Goal: Information Seeking & Learning: Check status

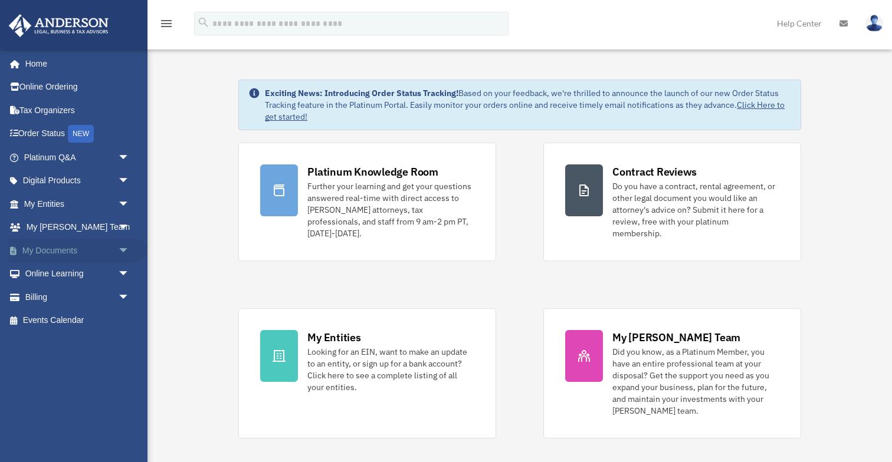
click at [55, 252] on link "My Documents arrow_drop_down" at bounding box center [77, 251] width 139 height 24
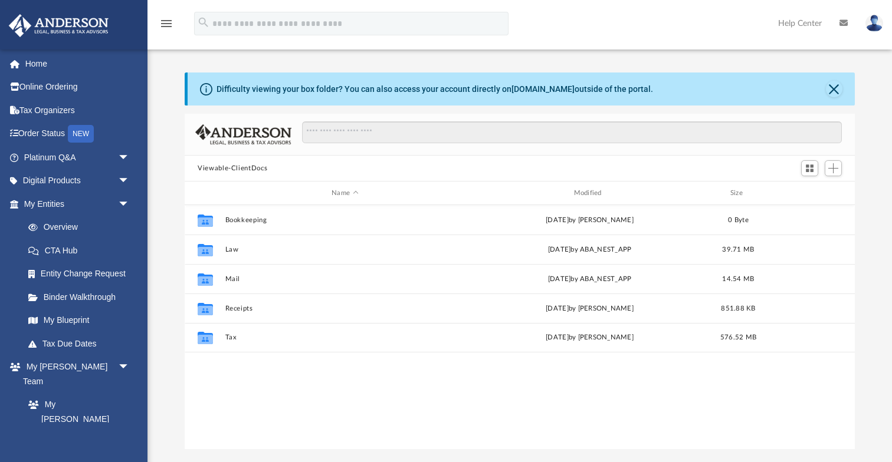
scroll to position [268, 669]
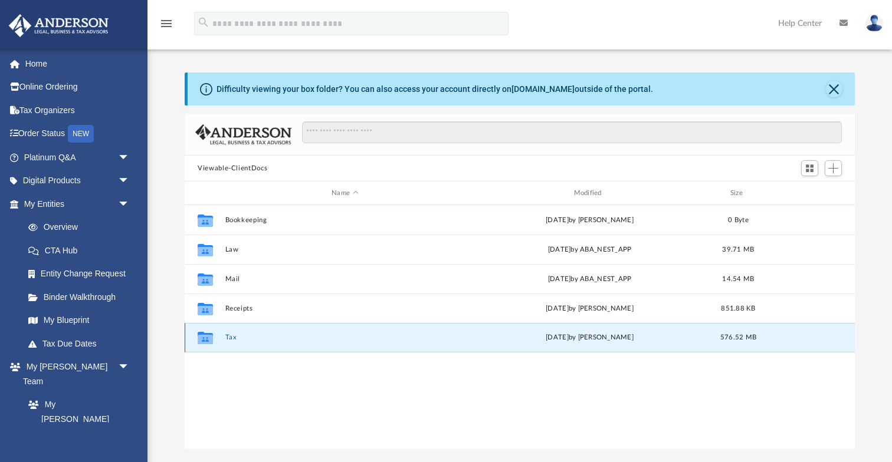
click at [227, 337] on button "Tax" at bounding box center [344, 338] width 239 height 8
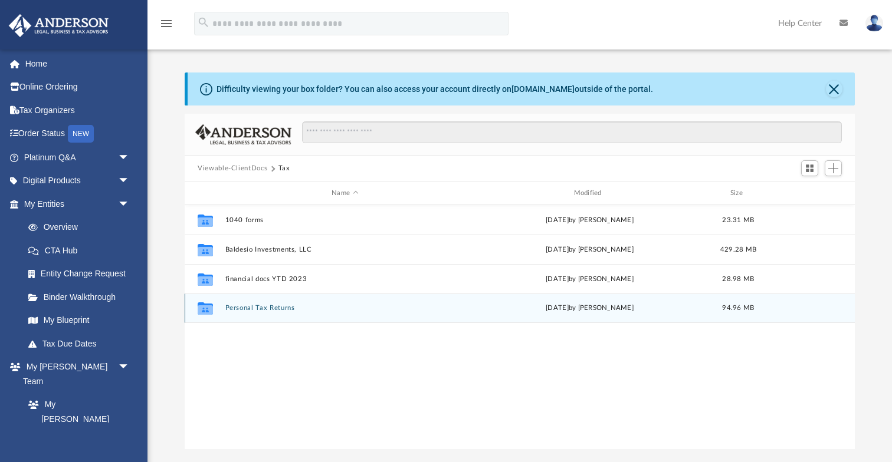
click at [245, 313] on div "Collaborated Folder Personal Tax Returns [DATE] by [PERSON_NAME] 94.96 MB" at bounding box center [520, 308] width 670 height 29
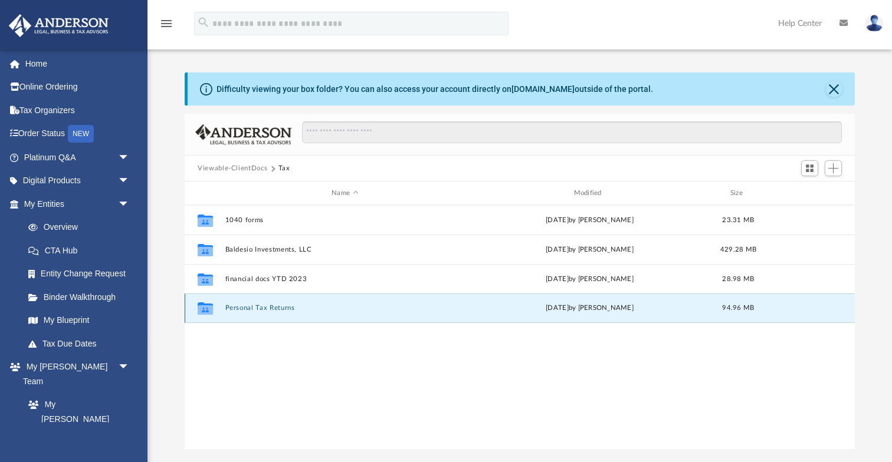
click at [245, 310] on button "Personal Tax Returns" at bounding box center [344, 308] width 239 height 8
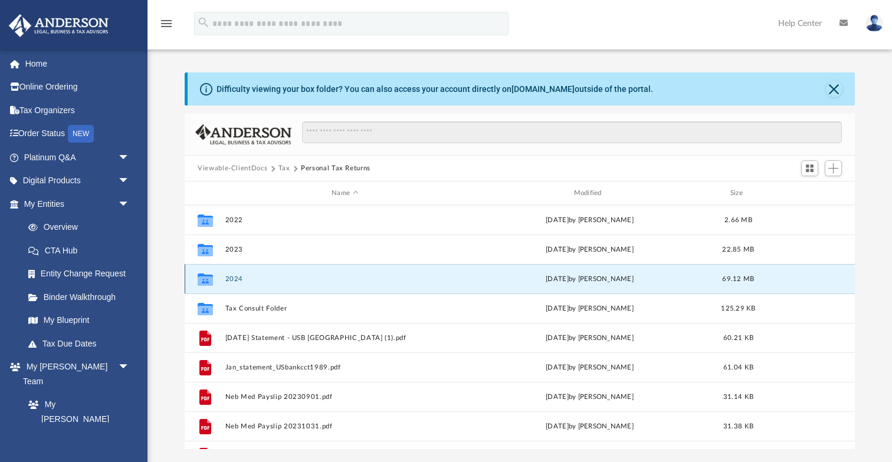
click at [235, 278] on button "2024" at bounding box center [344, 279] width 239 height 8
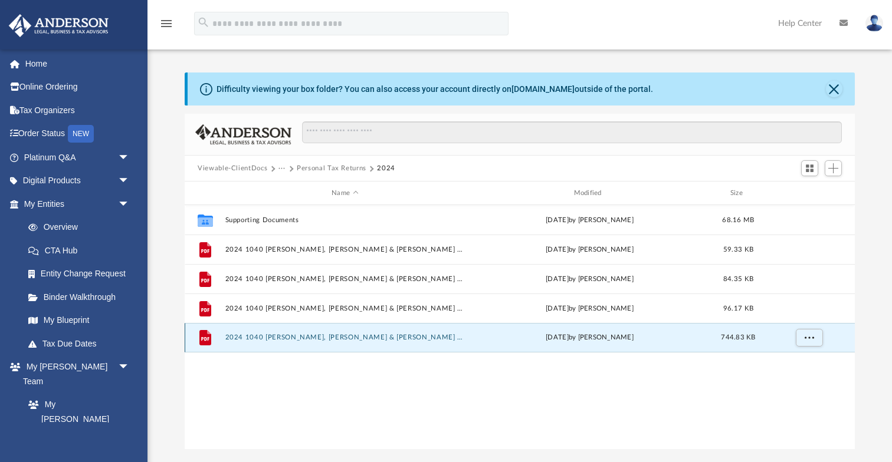
click at [274, 338] on button "2024 1040 [PERSON_NAME], [PERSON_NAME] & [PERSON_NAME] [PERSON_NAME] - Review C…" at bounding box center [344, 338] width 239 height 8
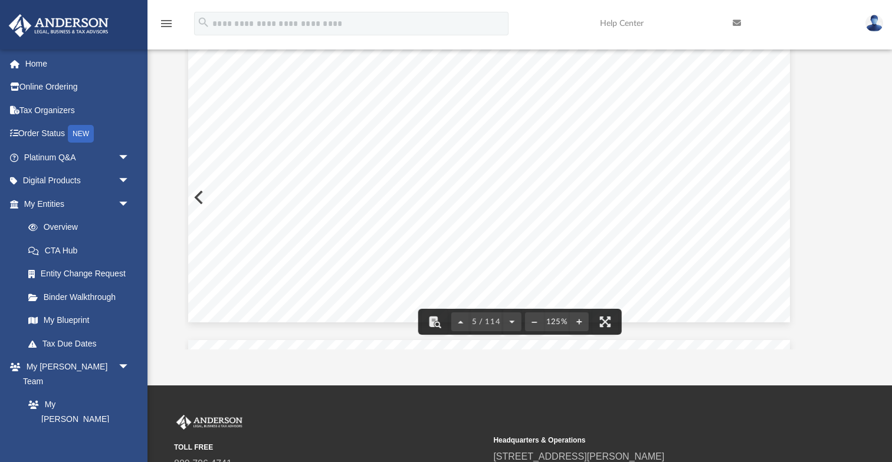
scroll to position [3517, 31]
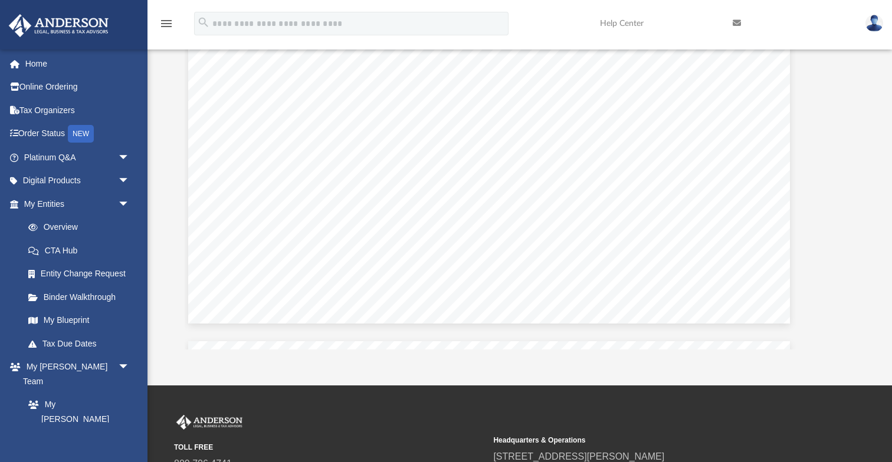
drag, startPoint x: 224, startPoint y: 246, endPoint x: 238, endPoint y: 246, distance: 13.6
click at [229, 246] on span "REFUNDABLE" at bounding box center [259, 248] width 70 height 9
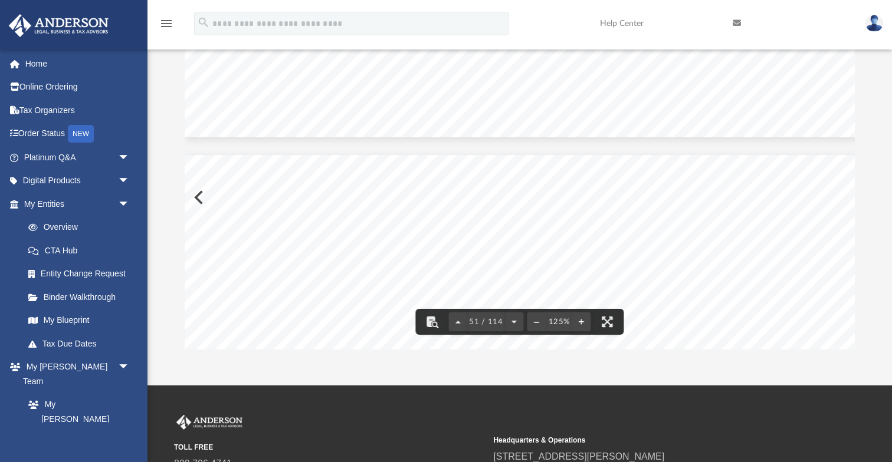
scroll to position [35630, 0]
click at [433, 324] on button "File preview" at bounding box center [432, 322] width 26 height 26
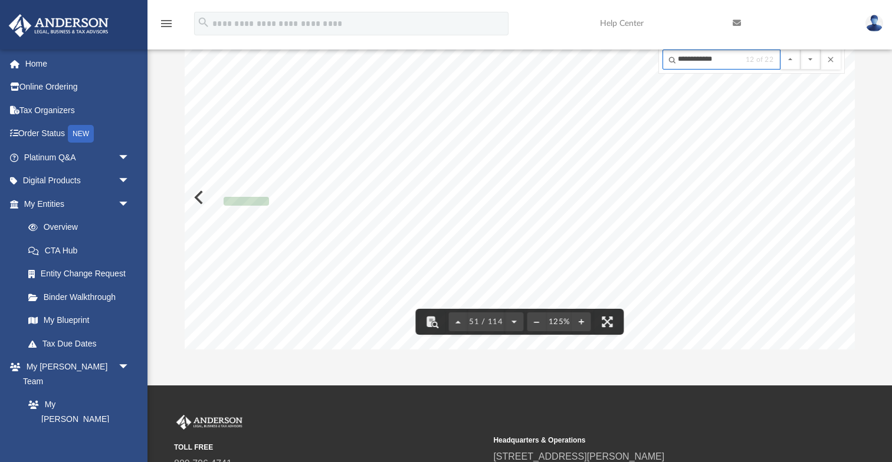
scroll to position [35802, 0]
click at [725, 61] on input "**********" at bounding box center [721, 60] width 118 height 20
type input "**********"
click at [800, 50] on button "File preview" at bounding box center [810, 60] width 20 height 20
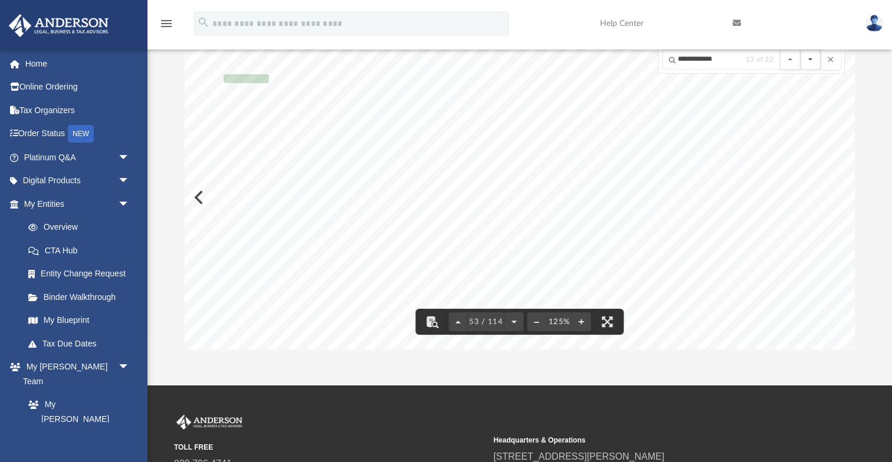
click at [813, 62] on button "File preview" at bounding box center [810, 60] width 20 height 20
click at [790, 63] on button "File preview" at bounding box center [790, 60] width 20 height 20
click at [790, 64] on button "File preview" at bounding box center [790, 60] width 20 height 20
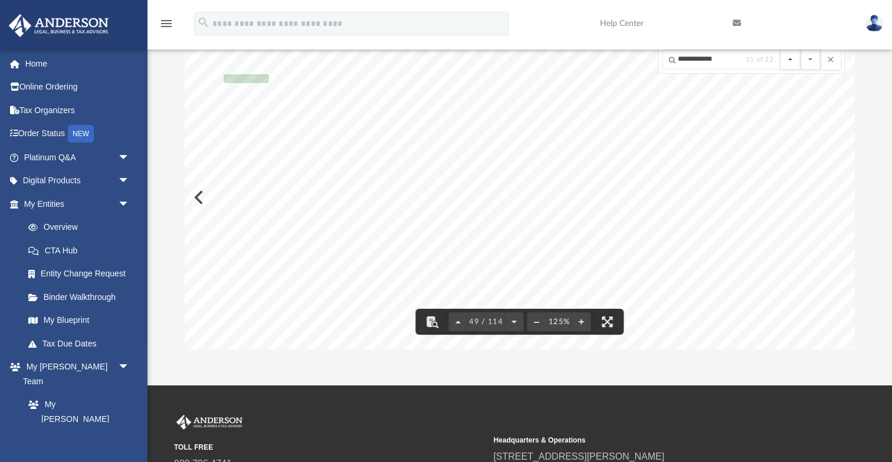
click at [790, 64] on button "File preview" at bounding box center [790, 60] width 20 height 20
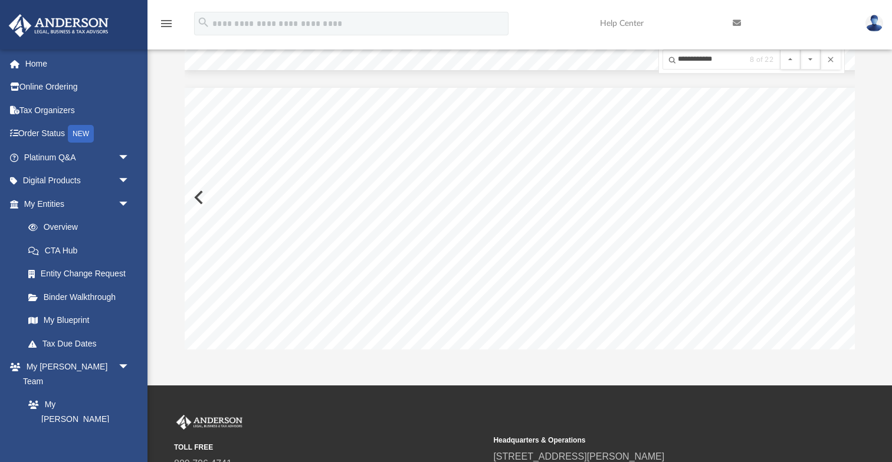
scroll to position [30149, 0]
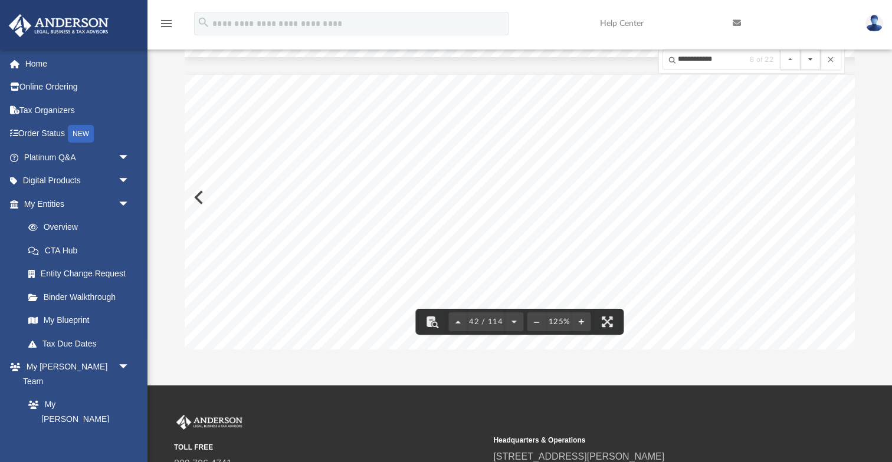
click at [809, 56] on button "File preview" at bounding box center [810, 60] width 20 height 20
click at [809, 57] on button "File preview" at bounding box center [810, 60] width 20 height 20
click at [809, 60] on button "File preview" at bounding box center [810, 60] width 20 height 20
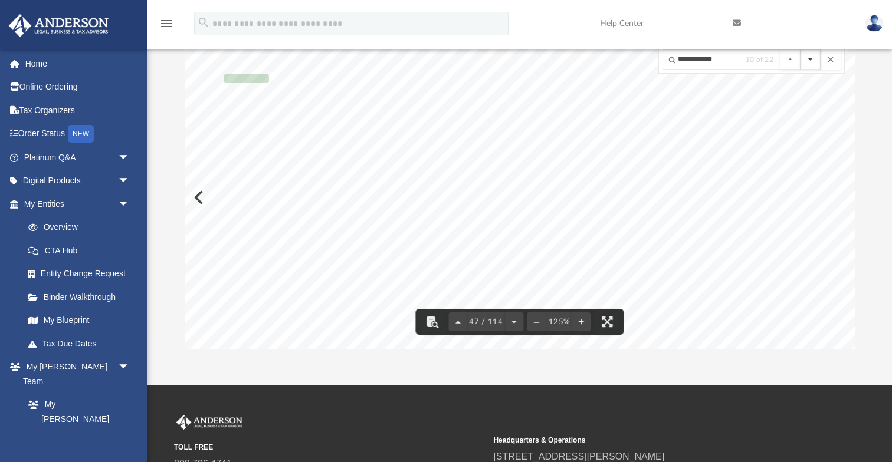
click at [808, 58] on button "File preview" at bounding box center [810, 60] width 20 height 20
click at [808, 59] on button "File preview" at bounding box center [810, 60] width 20 height 20
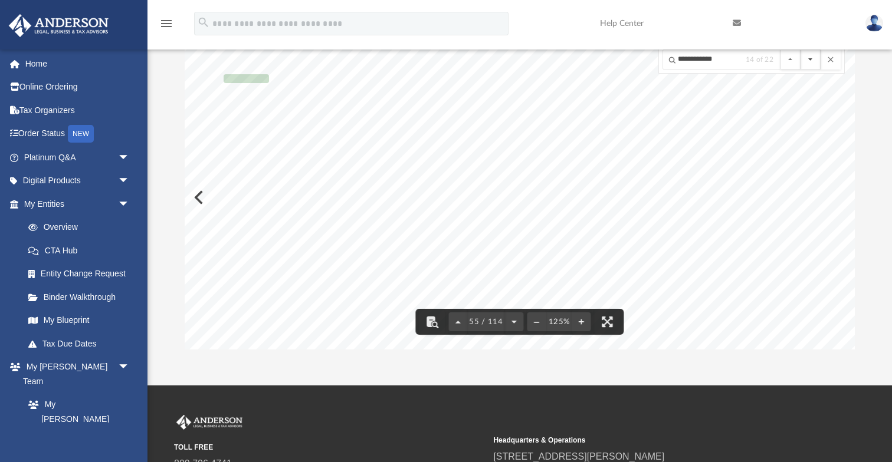
scroll to position [38418, 0]
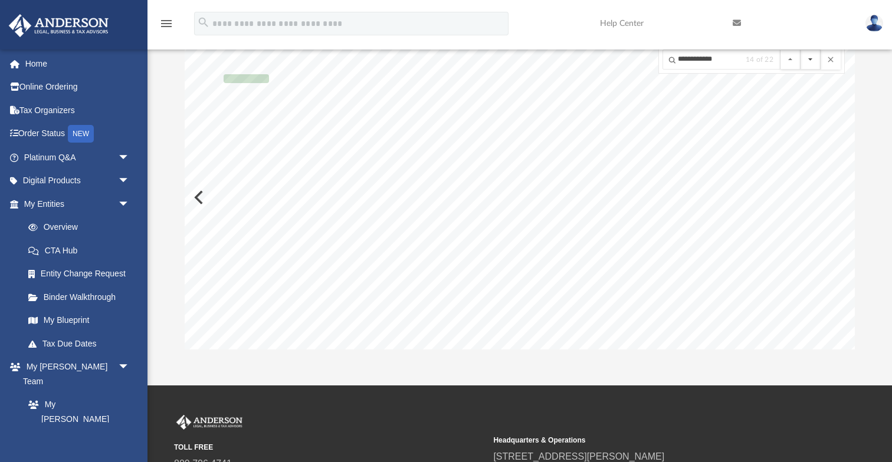
click at [808, 59] on button "File preview" at bounding box center [810, 60] width 20 height 20
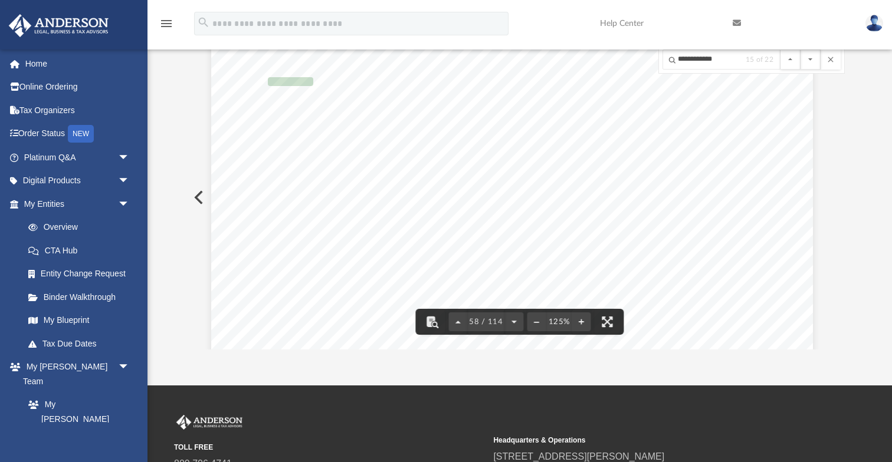
scroll to position [40722, 4]
click at [810, 61] on button "File preview" at bounding box center [810, 60] width 20 height 20
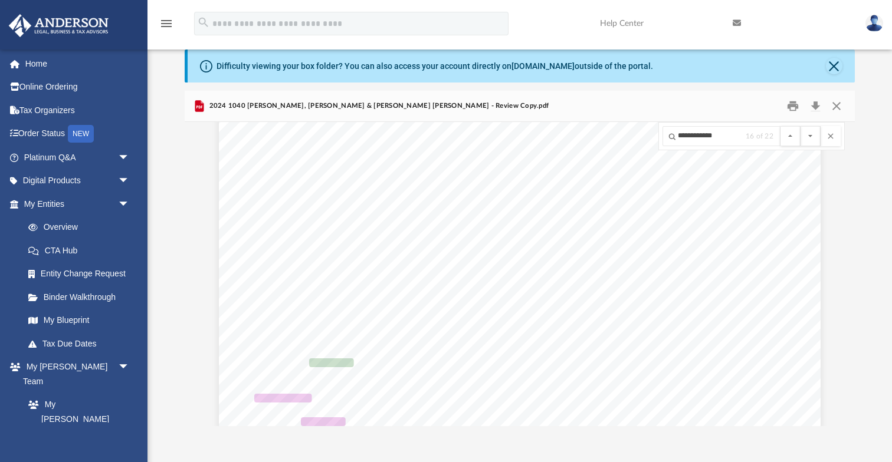
scroll to position [61945, 0]
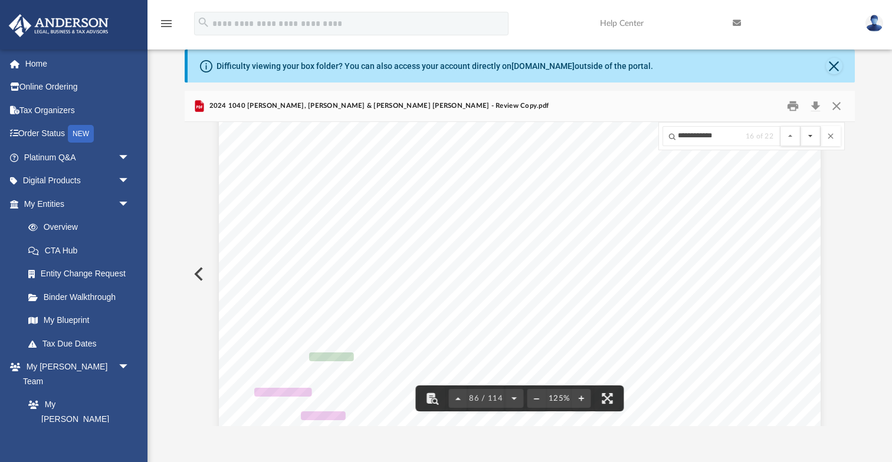
click at [813, 137] on button "File preview" at bounding box center [810, 136] width 20 height 20
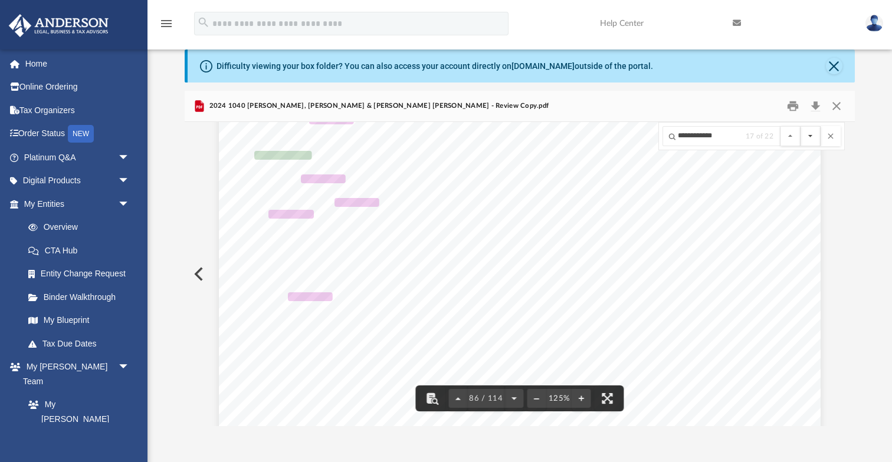
click at [813, 137] on button "File preview" at bounding box center [810, 136] width 20 height 20
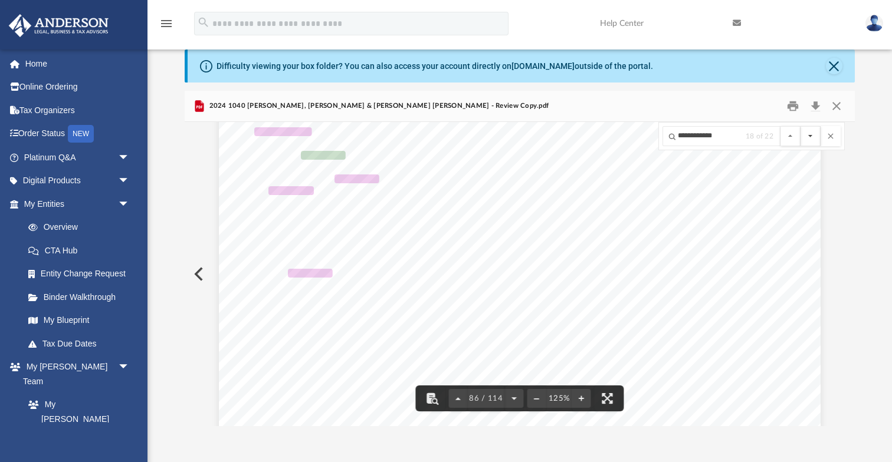
click at [813, 137] on button "File preview" at bounding box center [810, 136] width 20 height 20
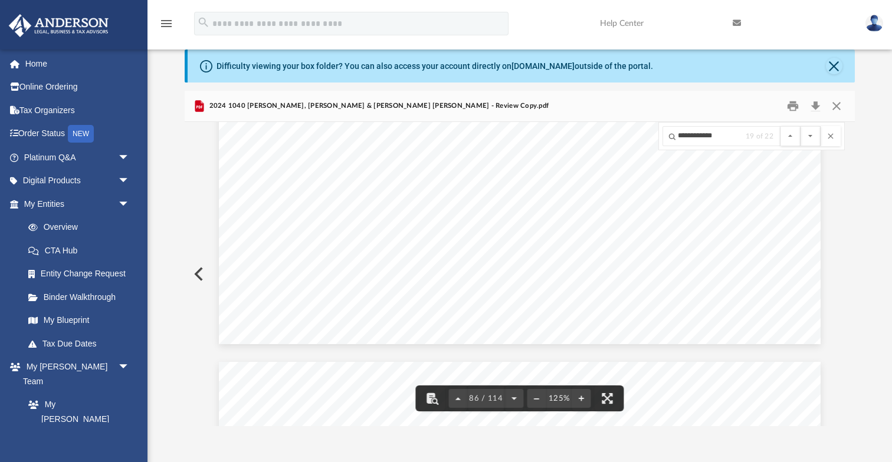
scroll to position [62411, 0]
click at [816, 141] on button "File preview" at bounding box center [810, 136] width 20 height 20
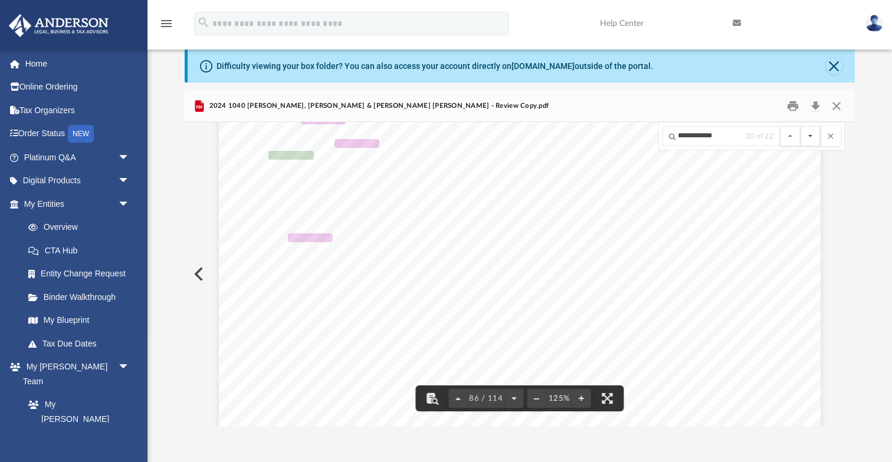
click at [816, 142] on button "File preview" at bounding box center [810, 136] width 20 height 20
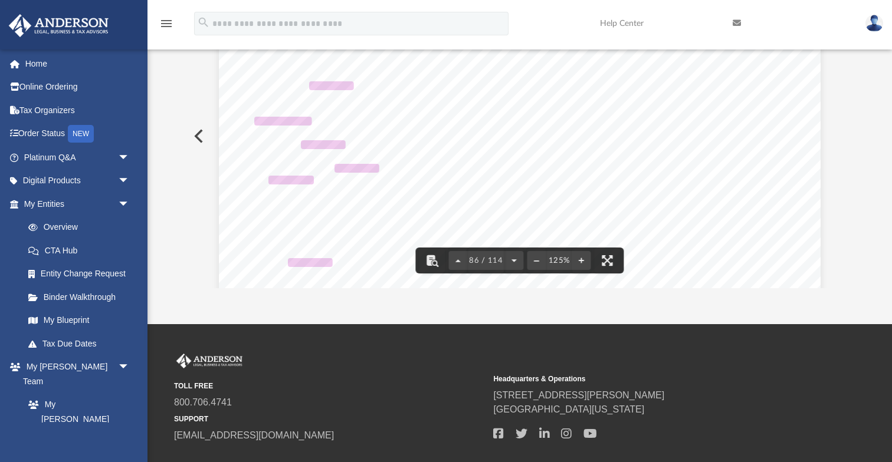
scroll to position [61231, 0]
click at [462, 258] on button "File preview" at bounding box center [457, 261] width 19 height 26
click at [476, 260] on span "83 / 114" at bounding box center [485, 261] width 37 height 8
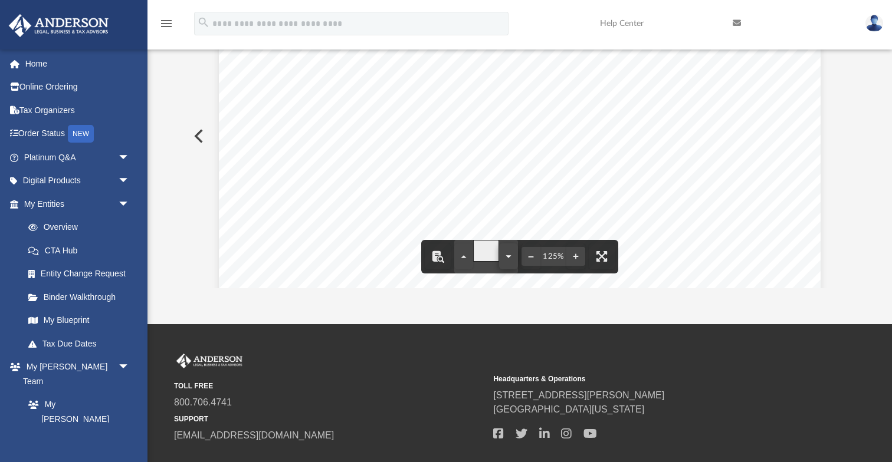
type input "*"
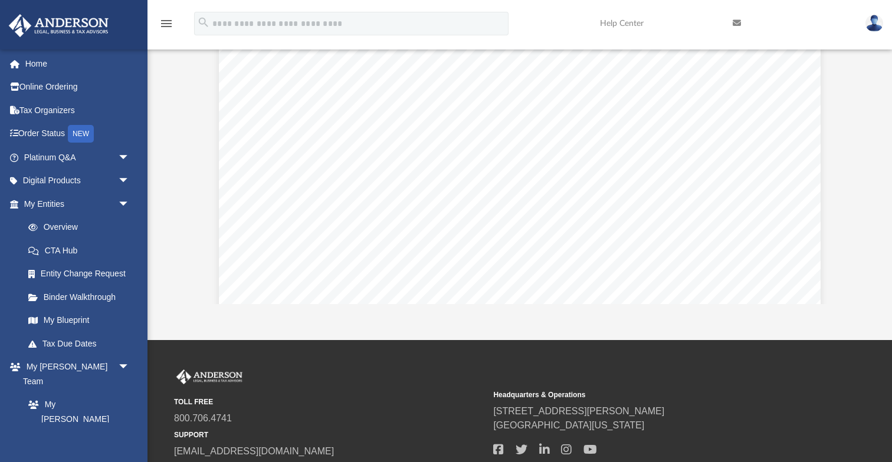
scroll to position [3471, 0]
